Goal: Task Accomplishment & Management: Manage account settings

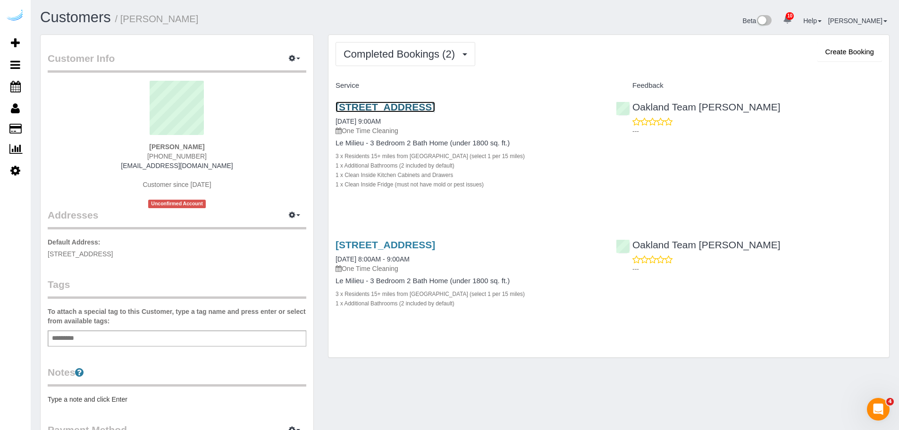
click at [435, 106] on link "[STREET_ADDRESS]" at bounding box center [386, 107] width 100 height 11
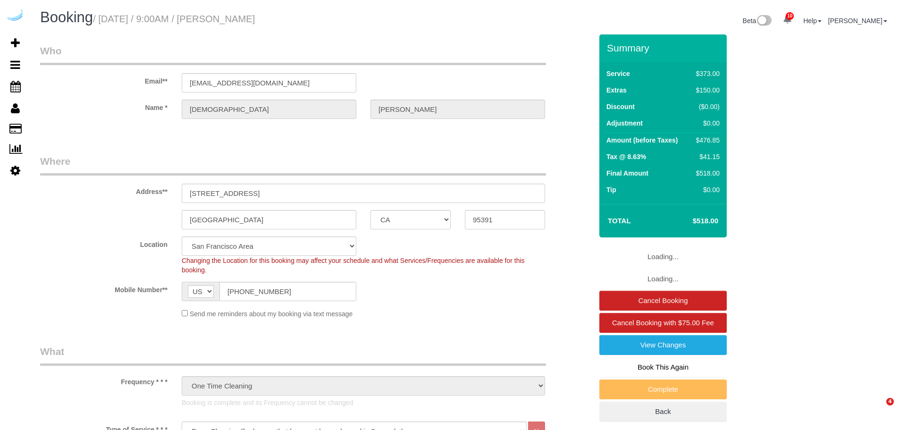
select select "CA"
select select "5"
select select "string:fspay-09aed234-43a6-43b2-9228-657b19d51d42"
select select "number:9"
click at [709, 304] on link "Cancel Booking" at bounding box center [663, 301] width 127 height 20
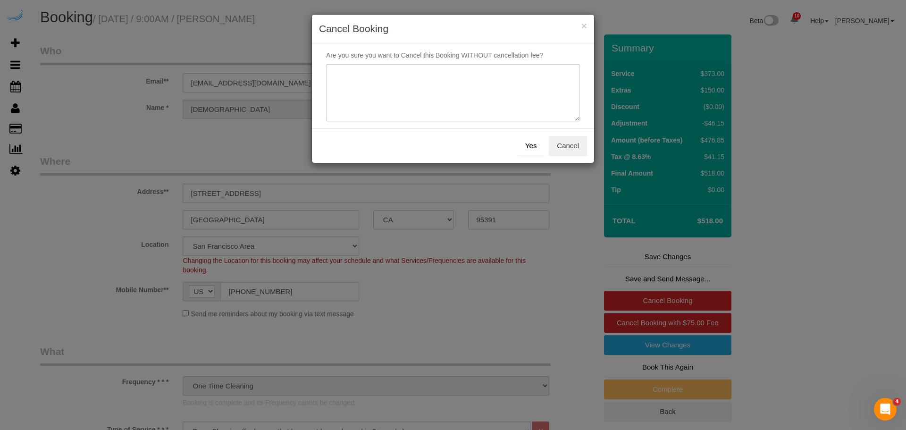
click at [505, 78] on textarea at bounding box center [453, 93] width 254 height 58
click at [557, 142] on button "Cancel" at bounding box center [568, 146] width 38 height 20
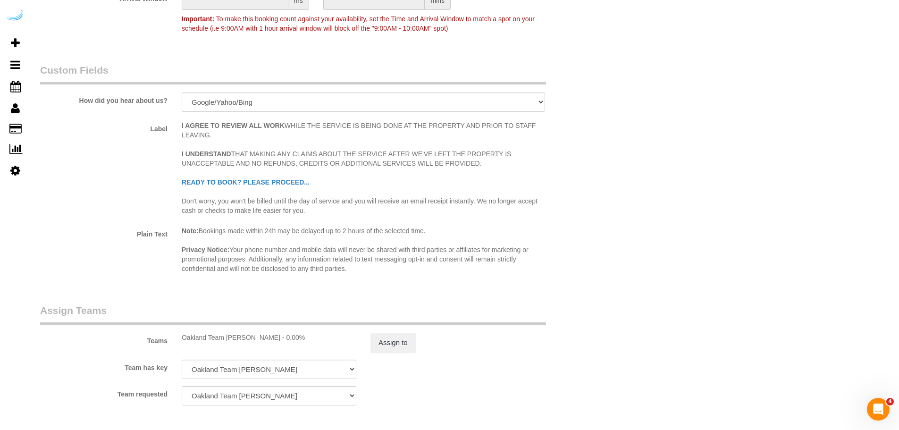
scroll to position [1511, 0]
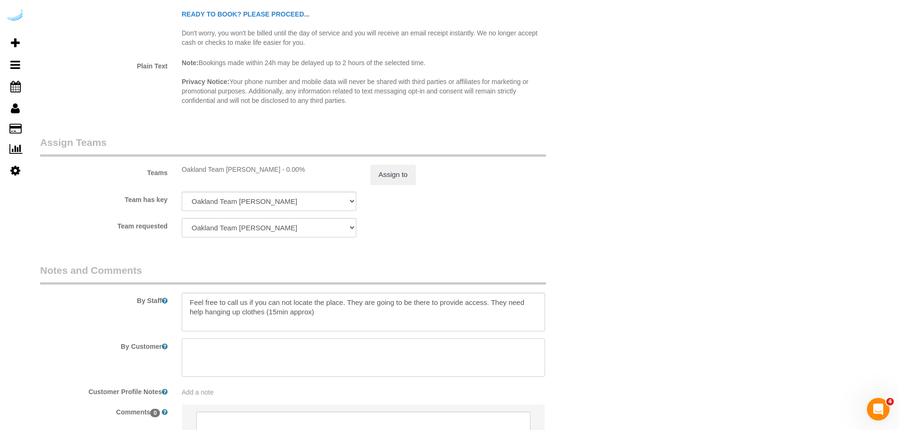
click at [319, 340] on textarea at bounding box center [364, 358] width 364 height 39
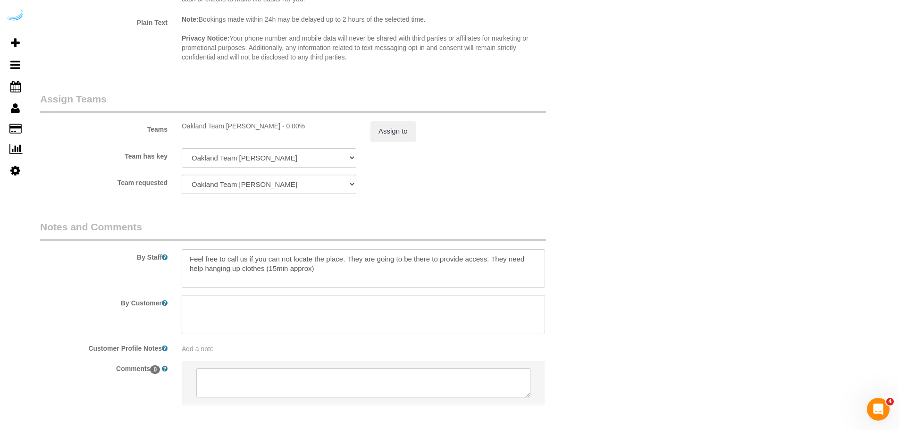
scroll to position [1598, 0]
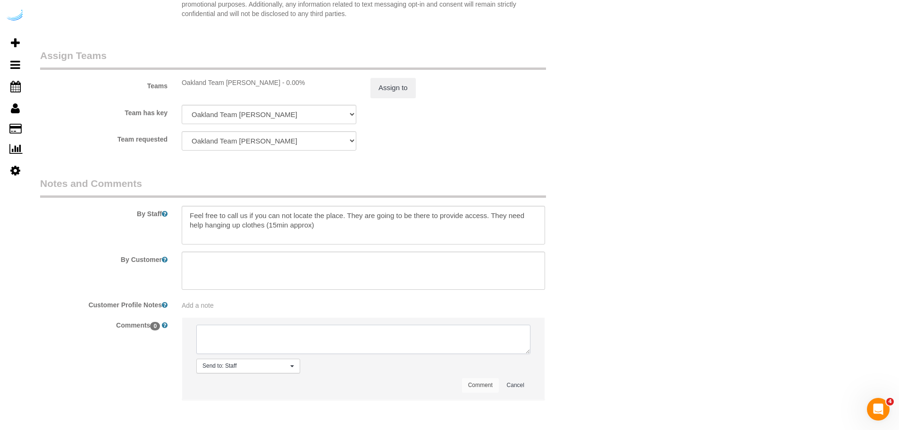
click at [319, 340] on textarea at bounding box center [363, 339] width 334 height 29
click at [284, 368] on span "Send to: Staff" at bounding box center [245, 366] width 85 height 8
click at [339, 337] on textarea at bounding box center [363, 339] width 334 height 29
type textarea "W"
type textarea "e"
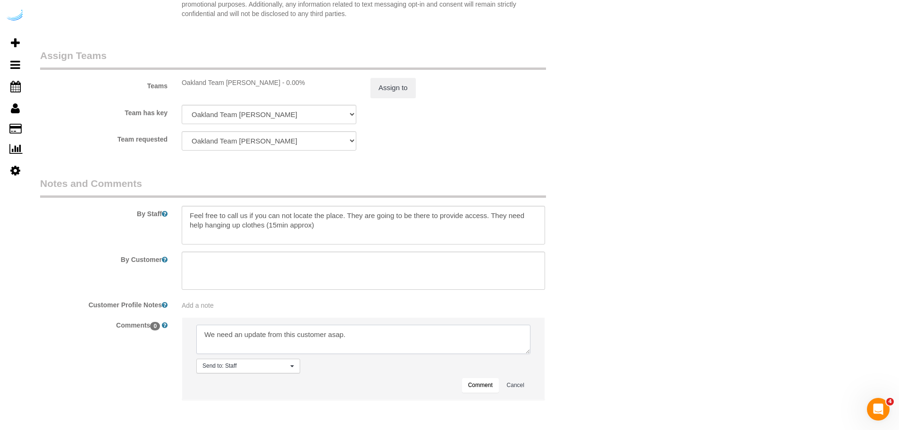
type textarea "We need an update from this customer asap."
click at [468, 386] on button "Comment" at bounding box center [480, 385] width 37 height 15
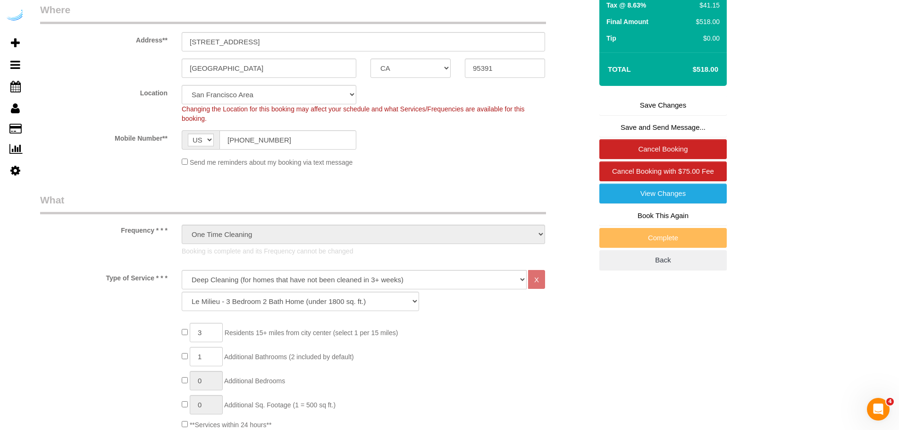
scroll to position [0, 0]
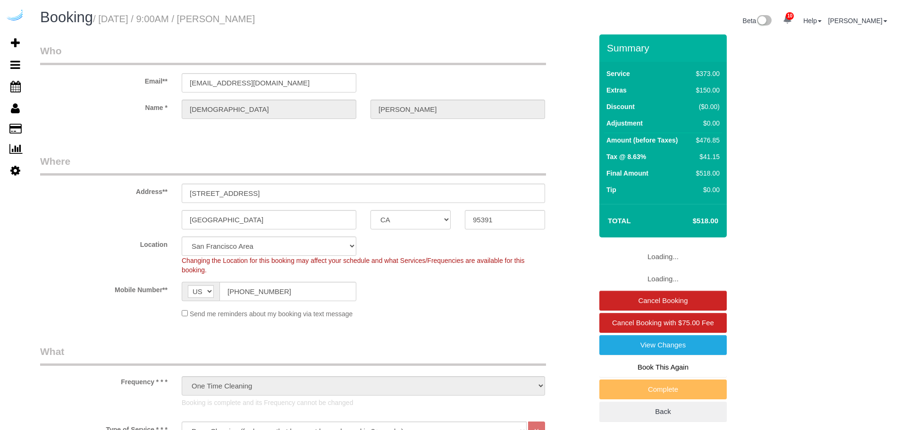
select select "CA"
select select "5"
select select "string:fspay-09aed234-43a6-43b2-9228-657b19d51d42"
select select "number:9"
